Goal: Information Seeking & Learning: Learn about a topic

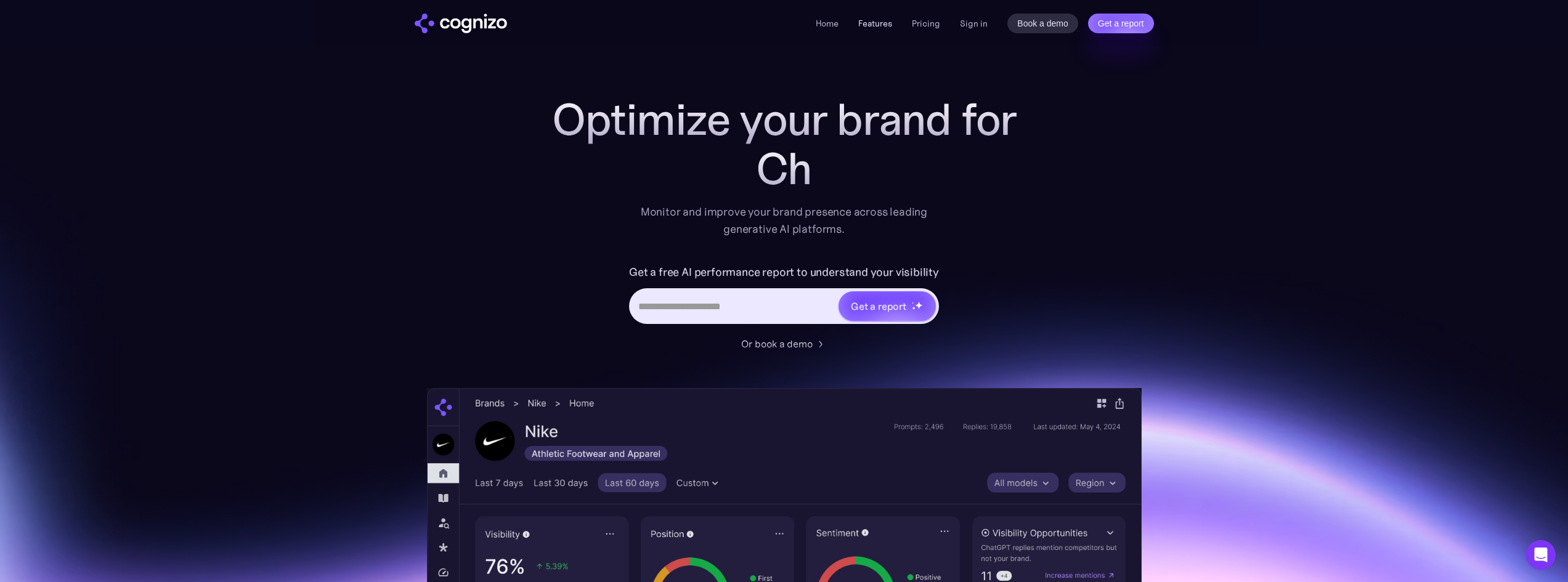
click at [876, 23] on link "Features" at bounding box center [875, 23] width 33 height 11
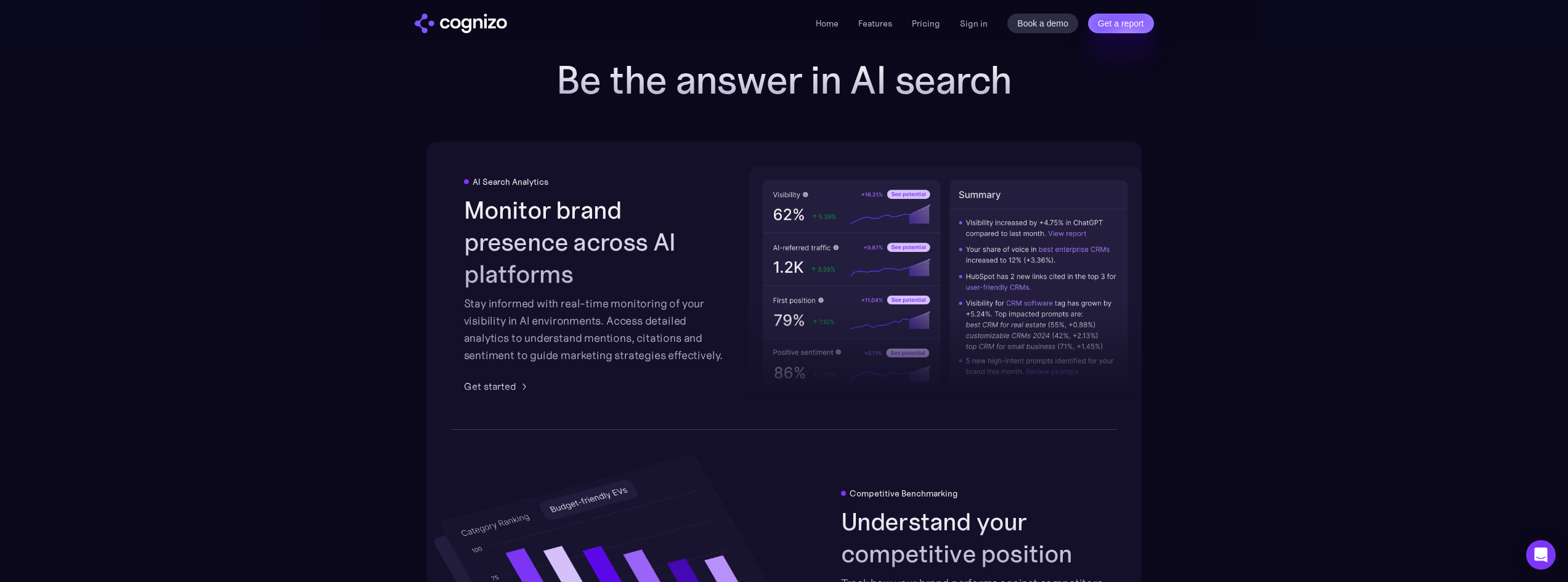
scroll to position [1796, 0]
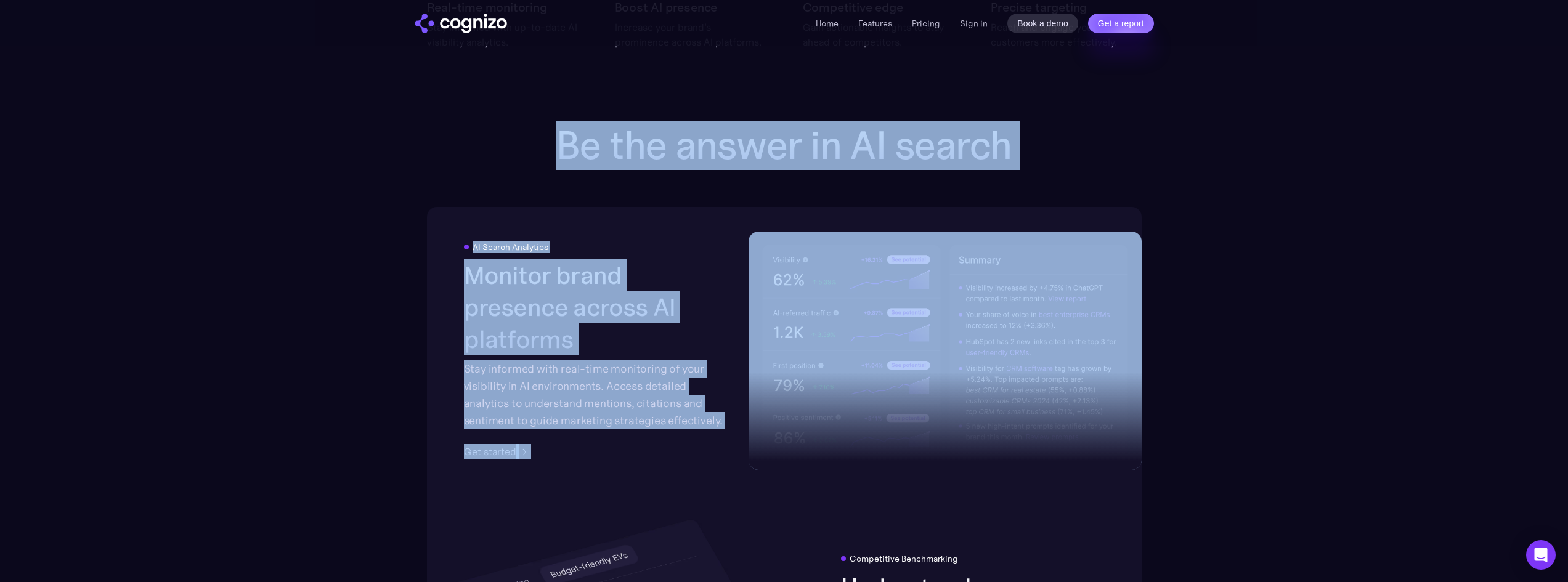
drag, startPoint x: 563, startPoint y: 150, endPoint x: 1097, endPoint y: 299, distance: 554.4
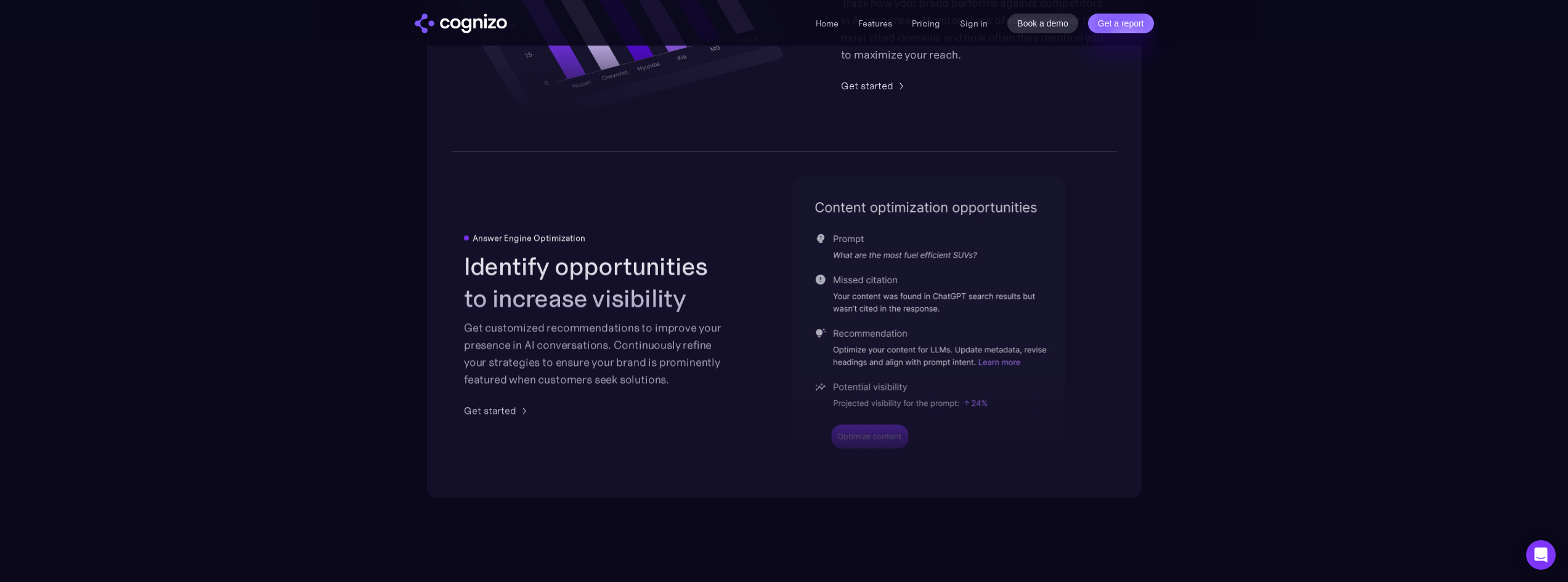
scroll to position [2474, 0]
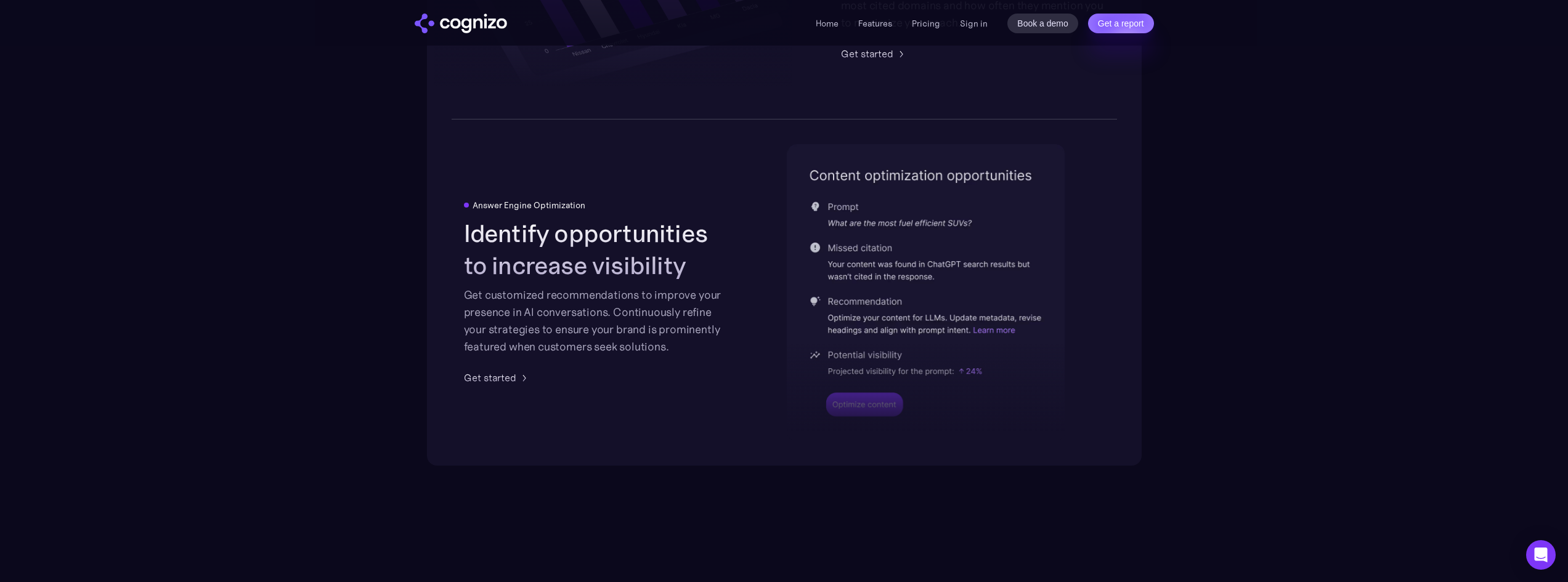
click at [768, 276] on div "Answer Engine Optimization Identify opportunities to increase visibility Get cu…" at bounding box center [783, 291] width 714 height 346
click at [868, 17] on li "Features" at bounding box center [875, 23] width 33 height 15
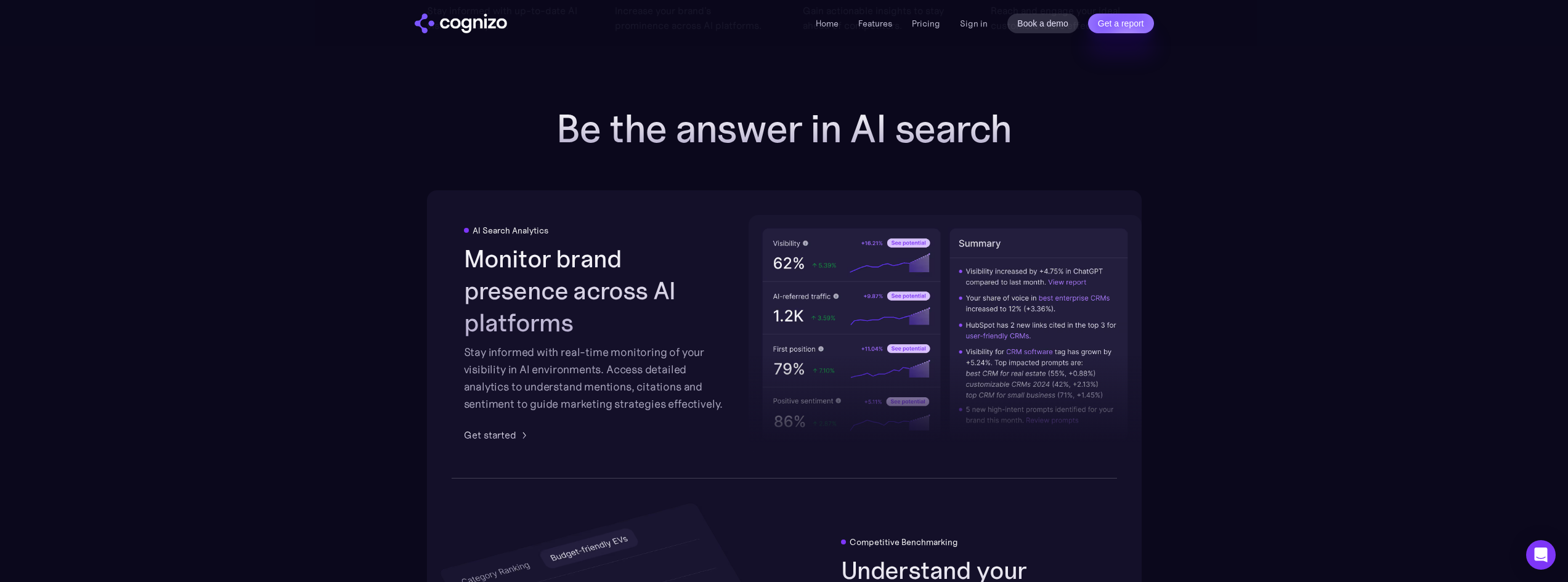
scroll to position [1796, 0]
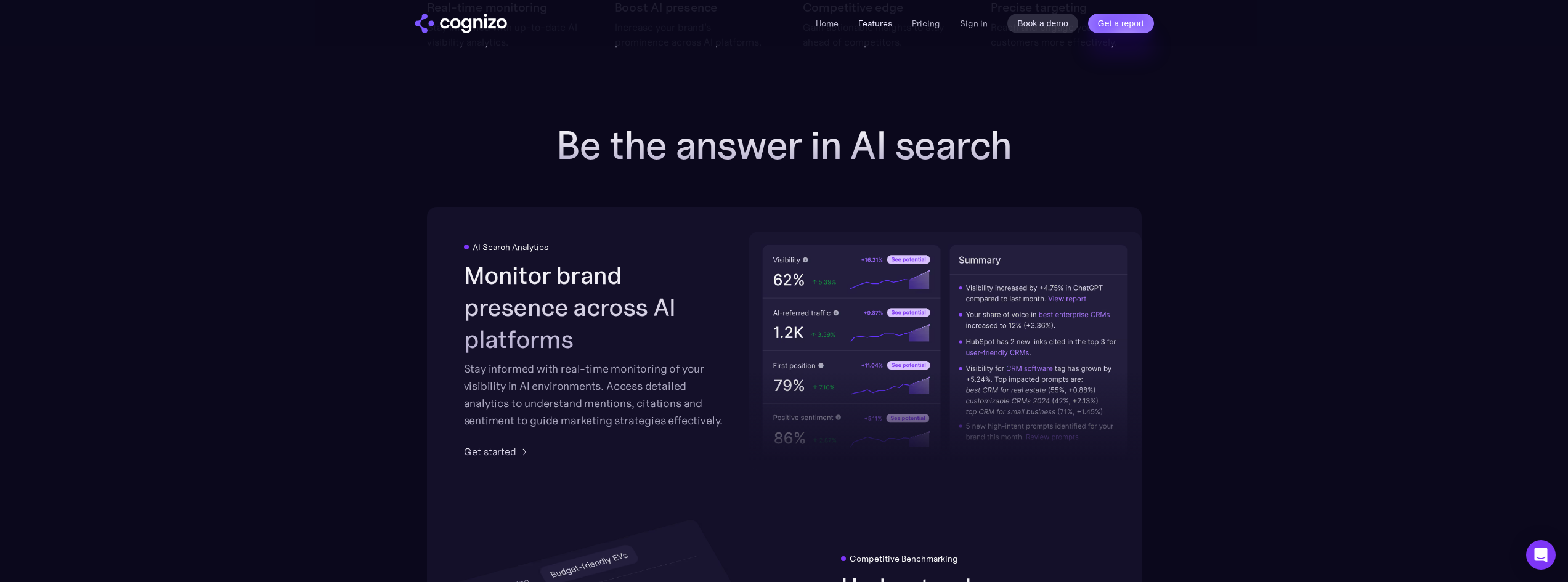
click at [878, 24] on link "Features" at bounding box center [875, 23] width 33 height 11
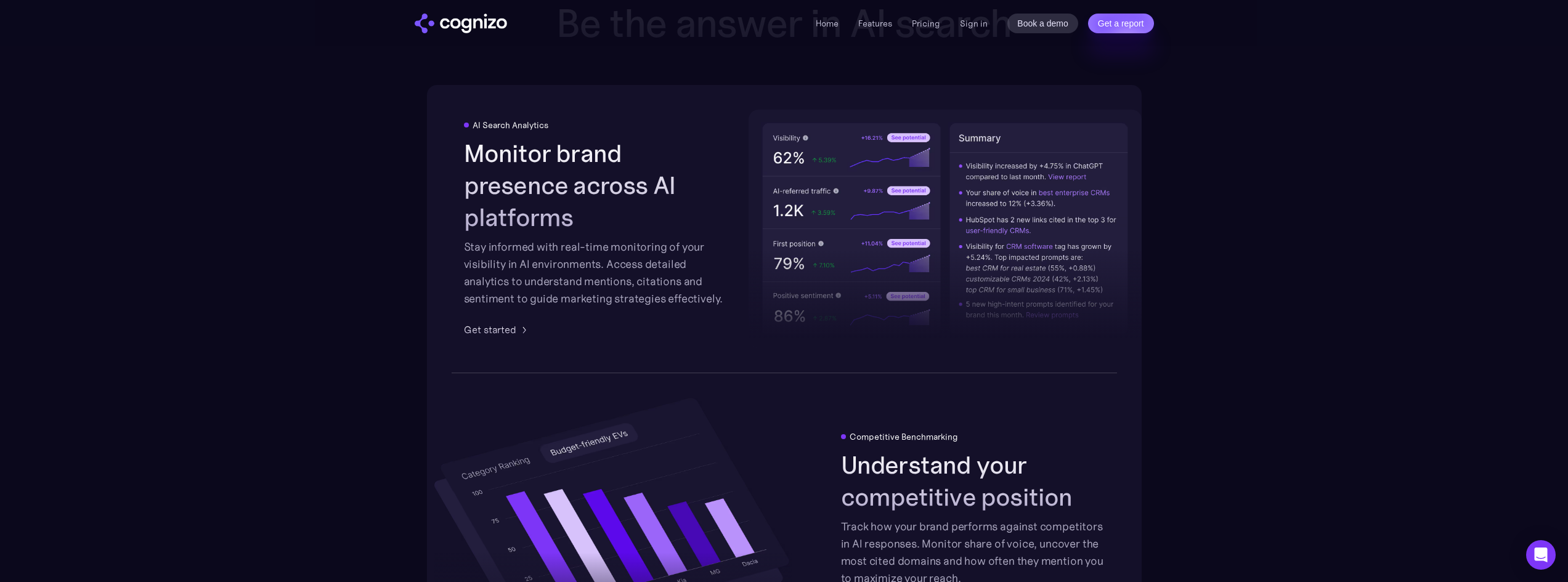
scroll to position [1919, 0]
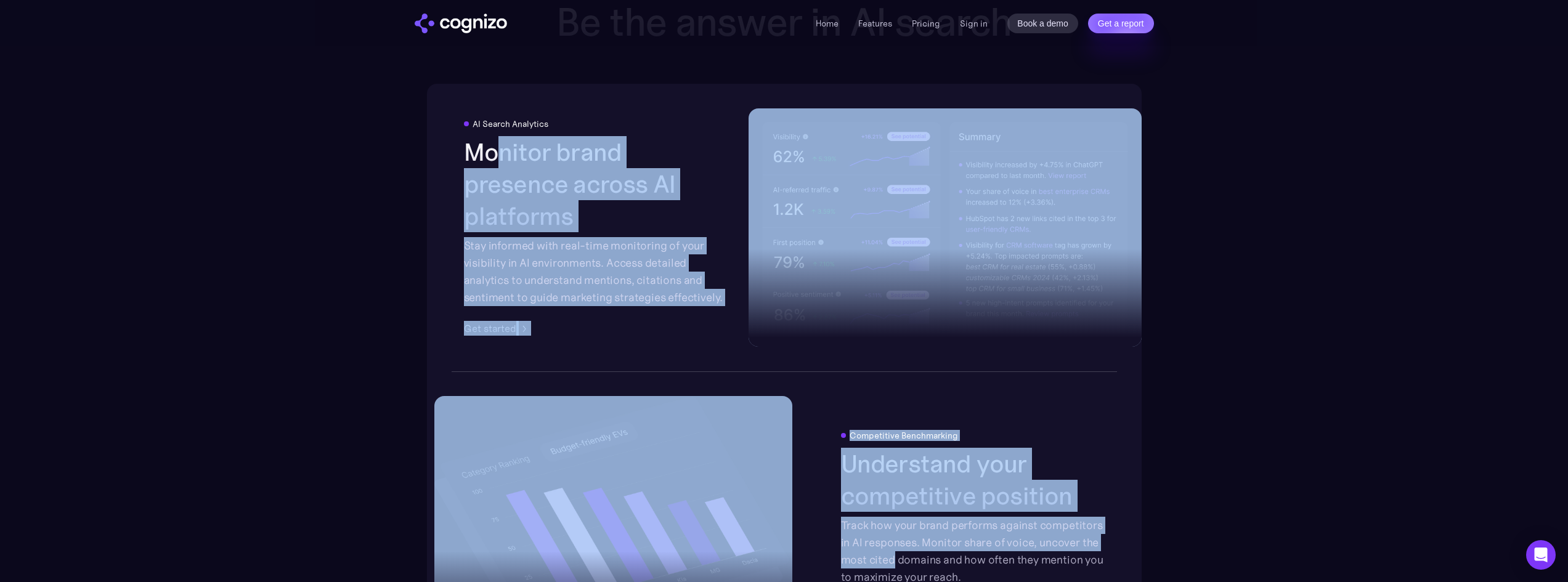
drag, startPoint x: 492, startPoint y: 152, endPoint x: 895, endPoint y: 529, distance: 551.8
click at [893, 552] on div "AI Search Analytics Monitor brand presence across AI platforms Stay informed wi…" at bounding box center [783, 551] width 714 height 937
click at [918, 398] on div "Competitive Benchmarking Understand your competitive position Track how your br…" at bounding box center [783, 523] width 714 height 303
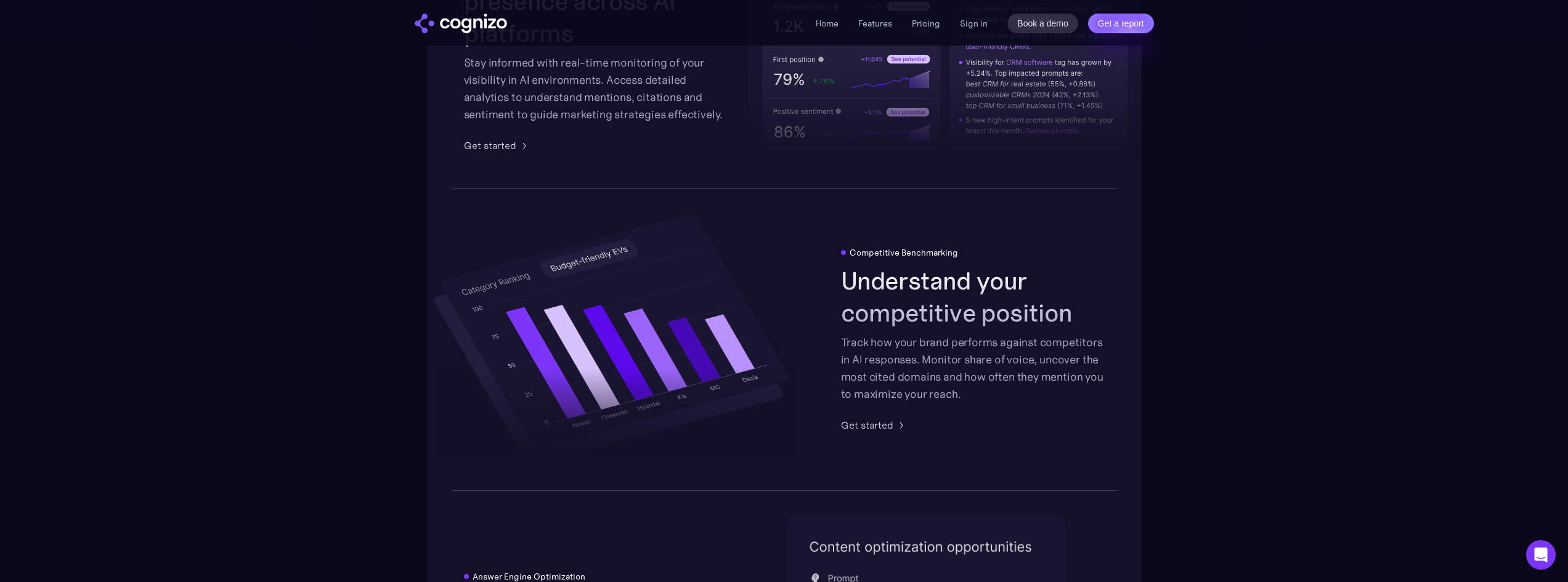
scroll to position [2103, 0]
